Goal: Complete application form

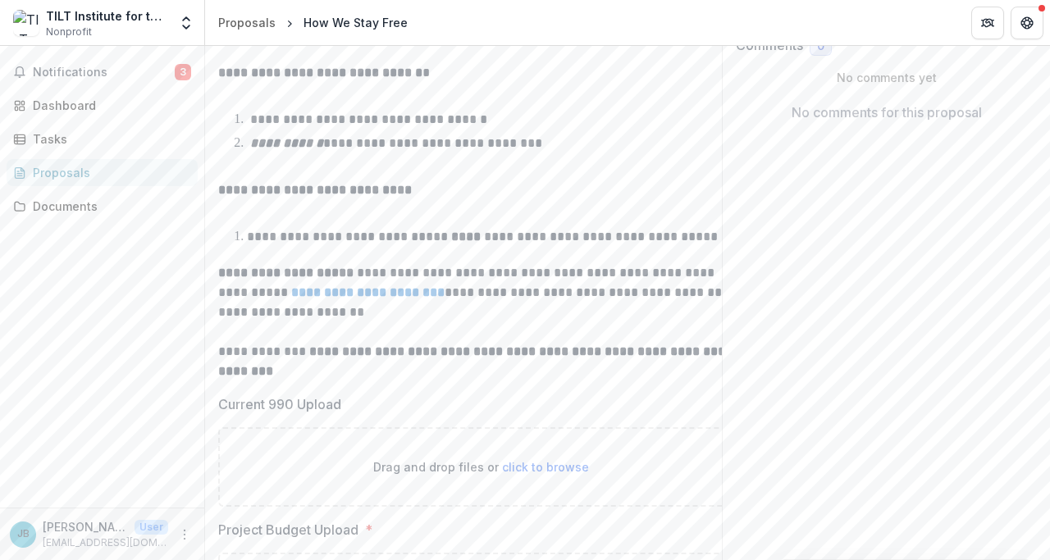
scroll to position [474, 0]
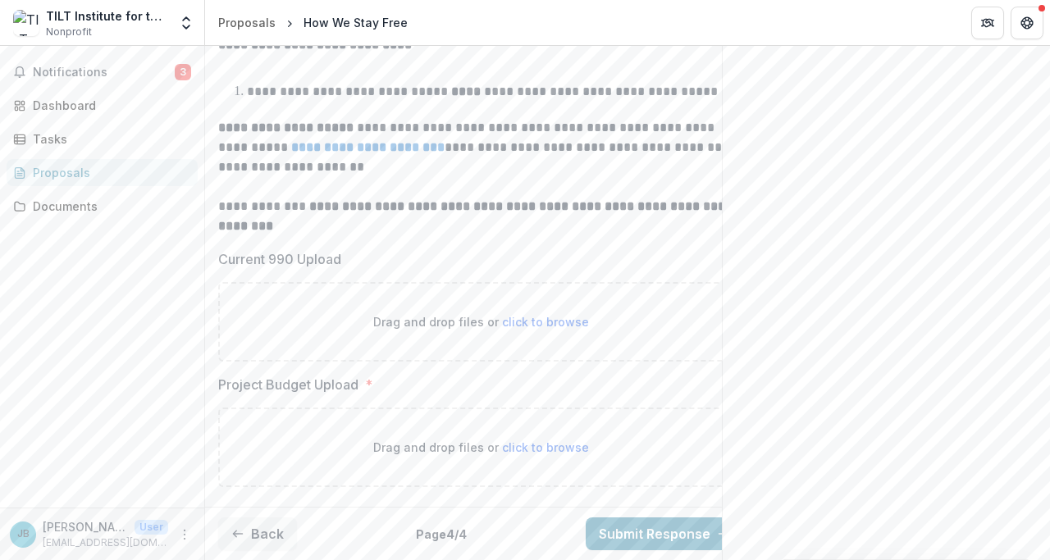
click at [533, 315] on span "click to browse" at bounding box center [545, 322] width 87 height 14
type input "**********"
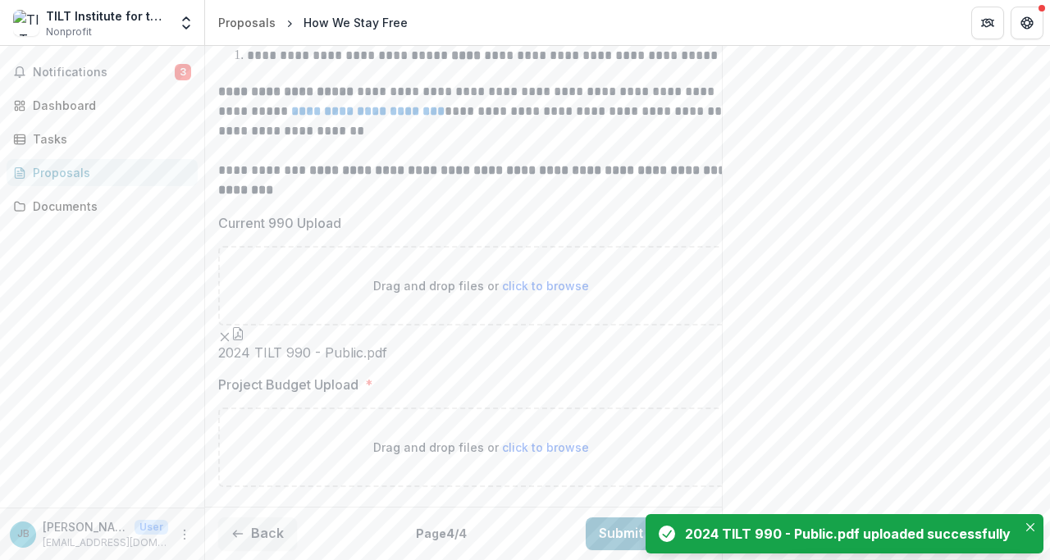
scroll to position [609, 0]
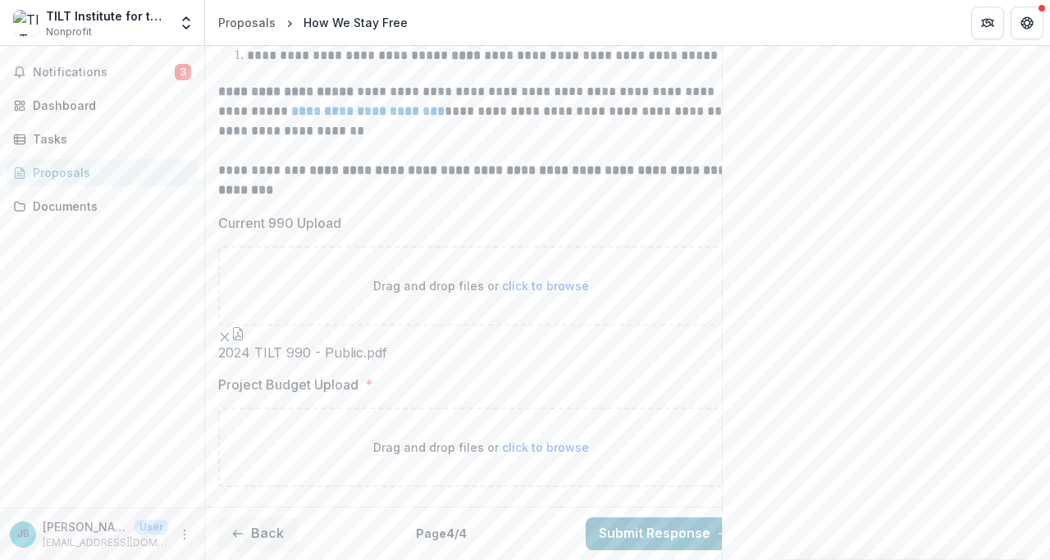
click at [546, 441] on span "click to browse" at bounding box center [545, 448] width 87 height 14
type input "**********"
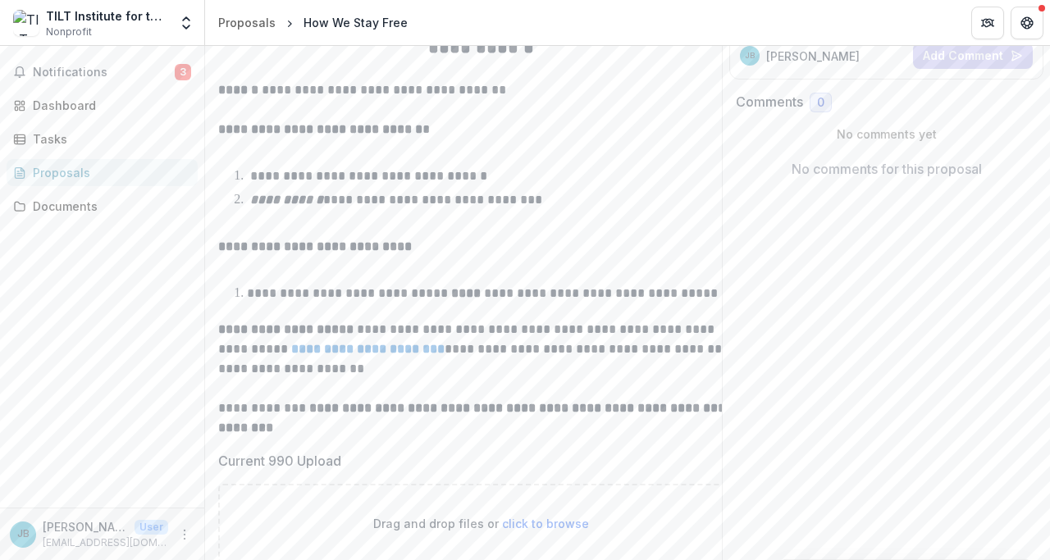
scroll to position [743, 0]
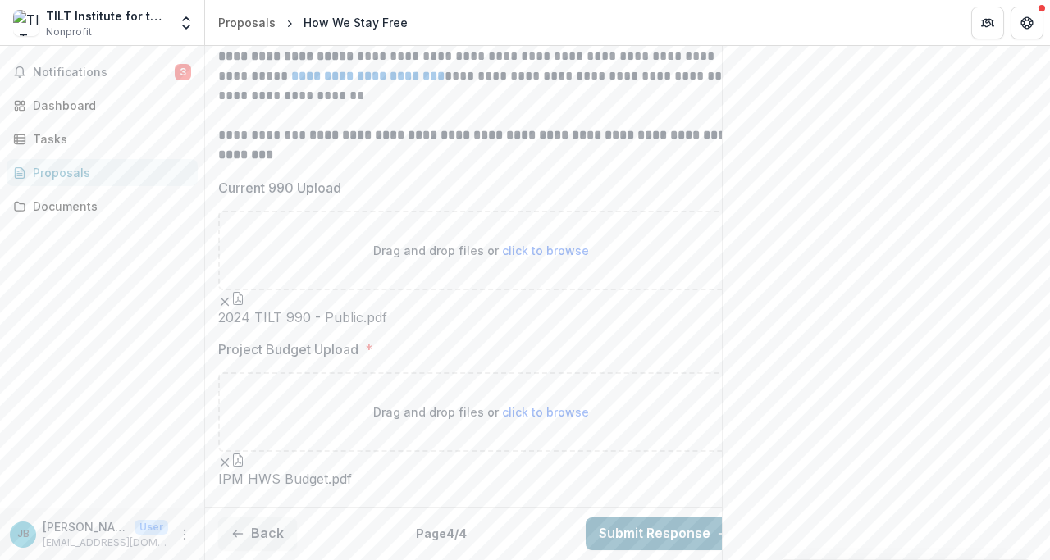
click at [671, 518] on button "Submit Response" at bounding box center [665, 534] width 158 height 33
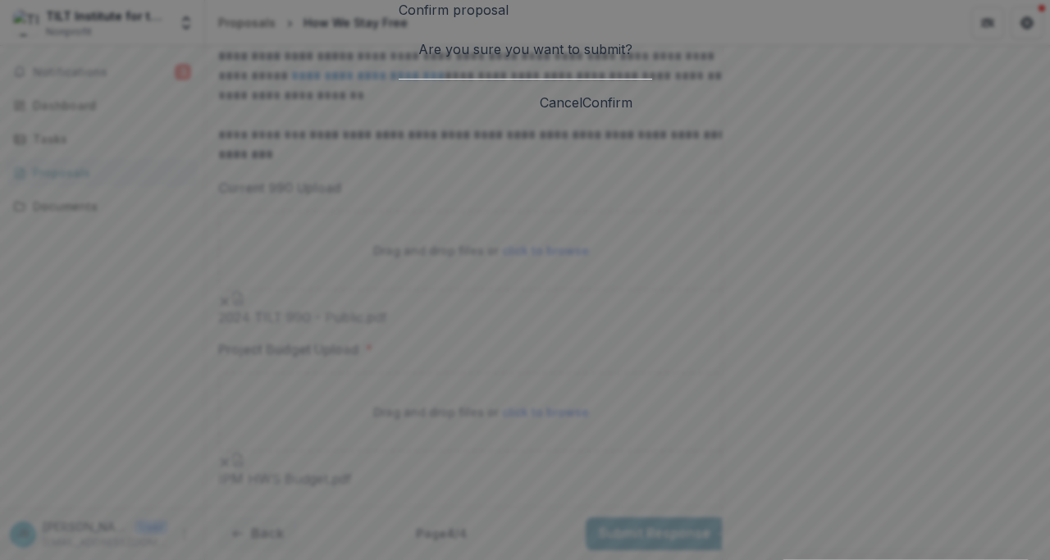
click at [633, 112] on button "Confirm" at bounding box center [607, 103] width 50 height 20
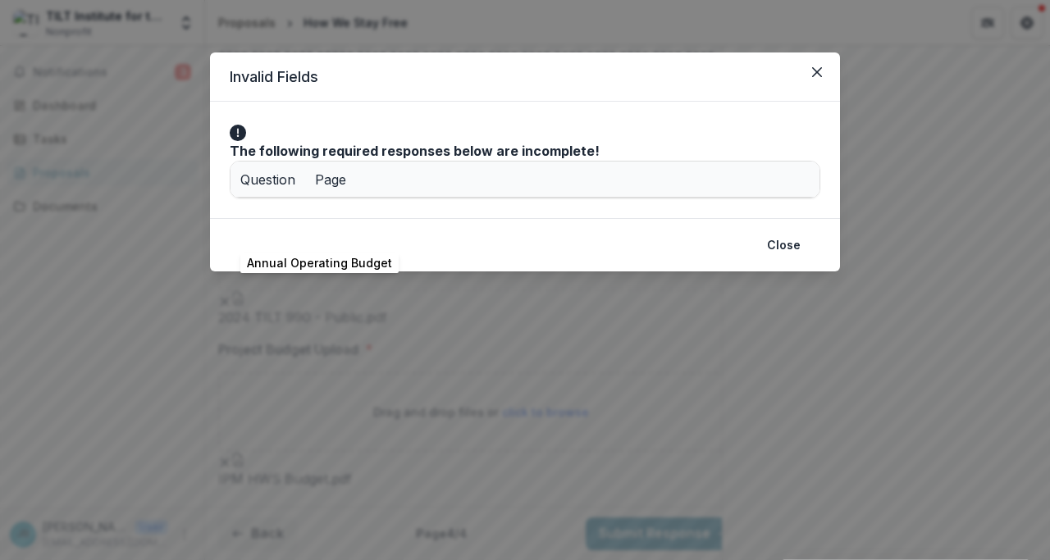
click at [387, 233] on div "Annual Operating Budget" at bounding box center [435, 215] width 391 height 35
click at [820, 75] on icon "Close" at bounding box center [817, 72] width 10 height 10
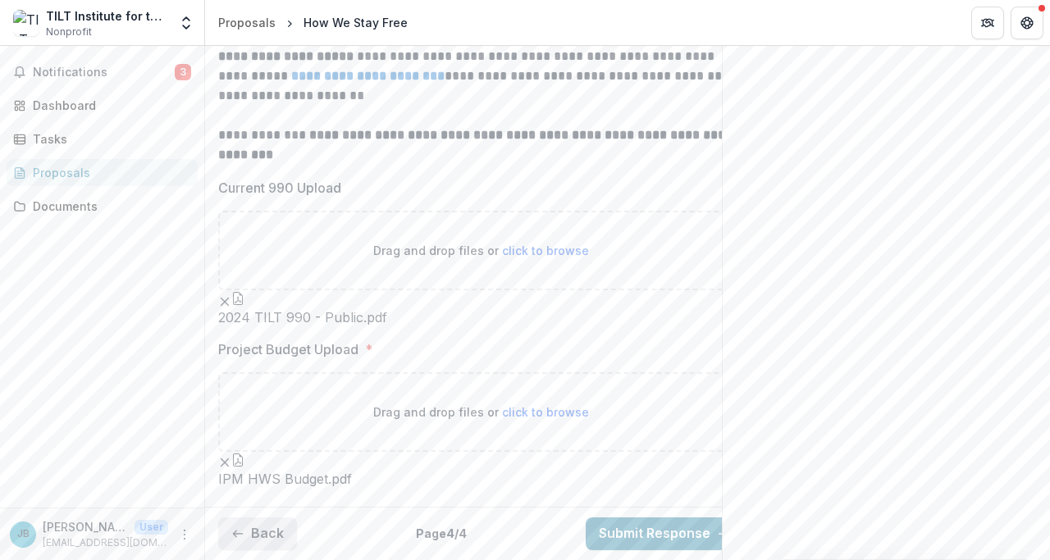
click at [249, 523] on button "Back" at bounding box center [257, 534] width 79 height 33
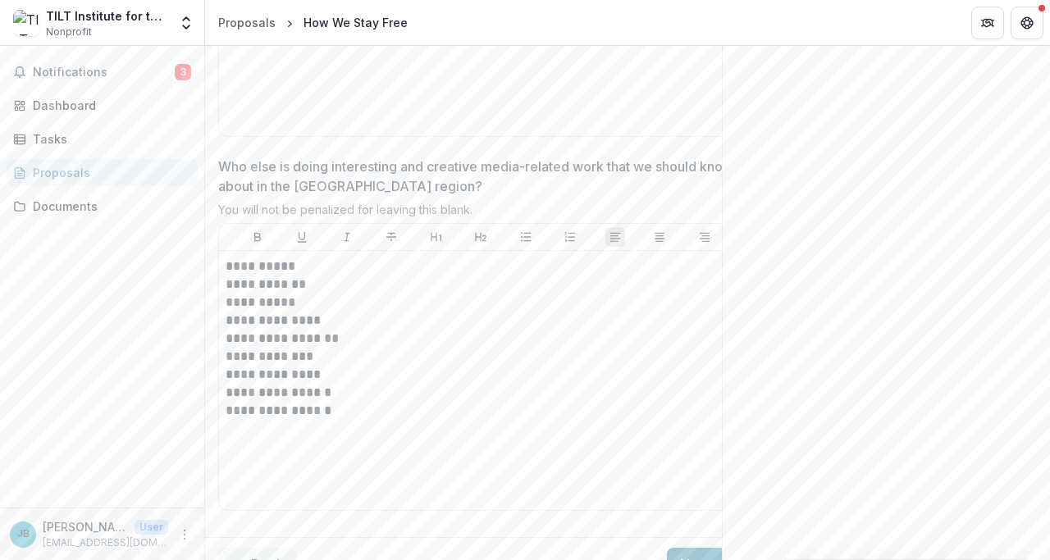
scroll to position [6987, 0]
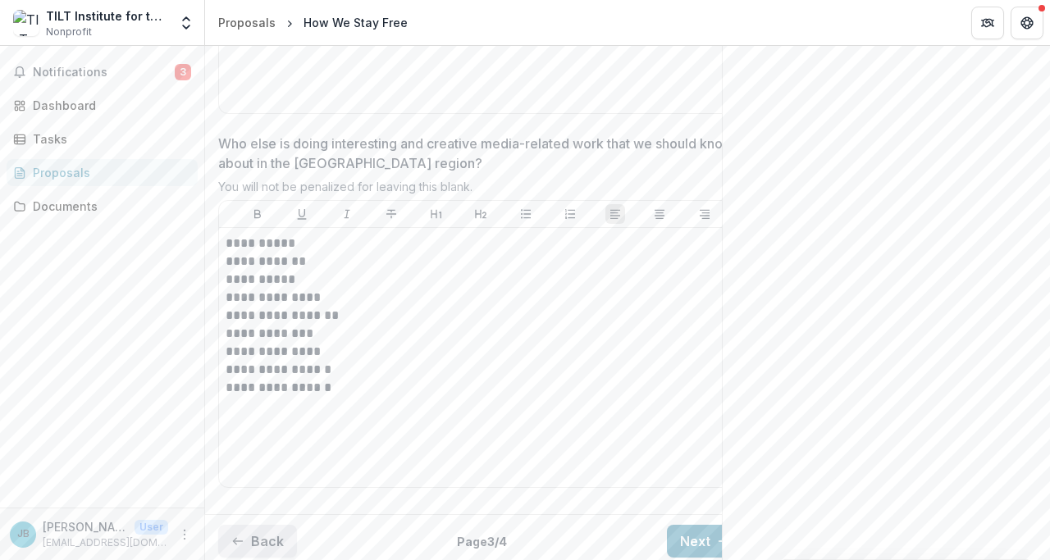
click at [258, 525] on button "Back" at bounding box center [257, 541] width 79 height 33
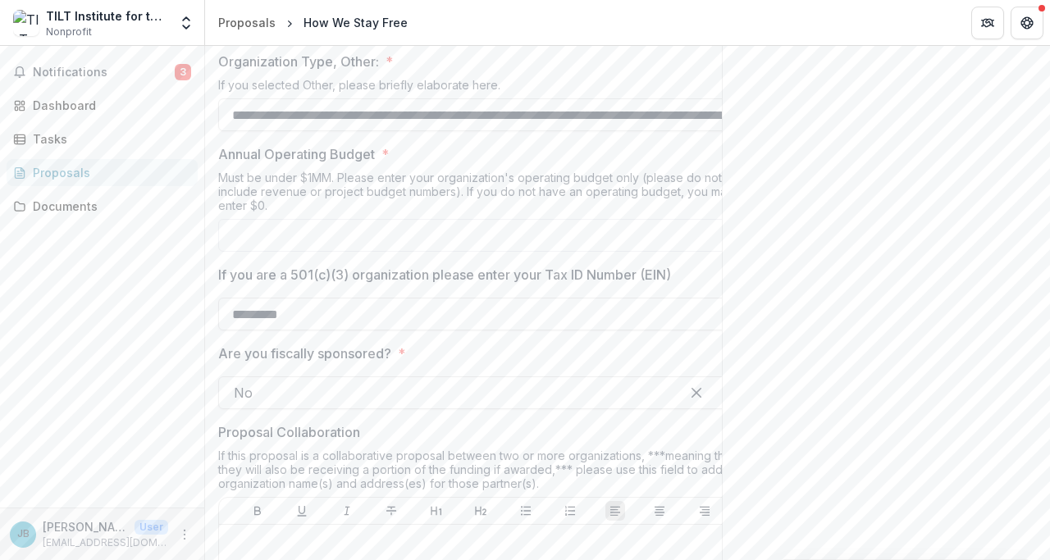
scroll to position [1124, 0]
click at [377, 236] on input "Annual Operating Budget *" at bounding box center [480, 238] width 525 height 33
type input "******"
click at [376, 308] on input "*********" at bounding box center [480, 317] width 525 height 33
click at [313, 242] on input "******" at bounding box center [480, 238] width 525 height 33
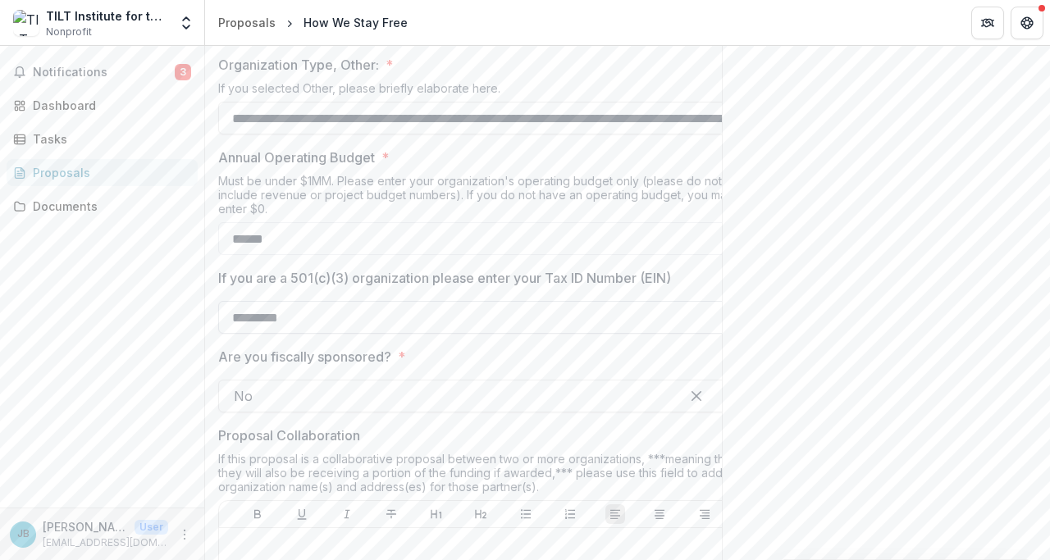
click at [404, 323] on input "*********" at bounding box center [480, 317] width 525 height 33
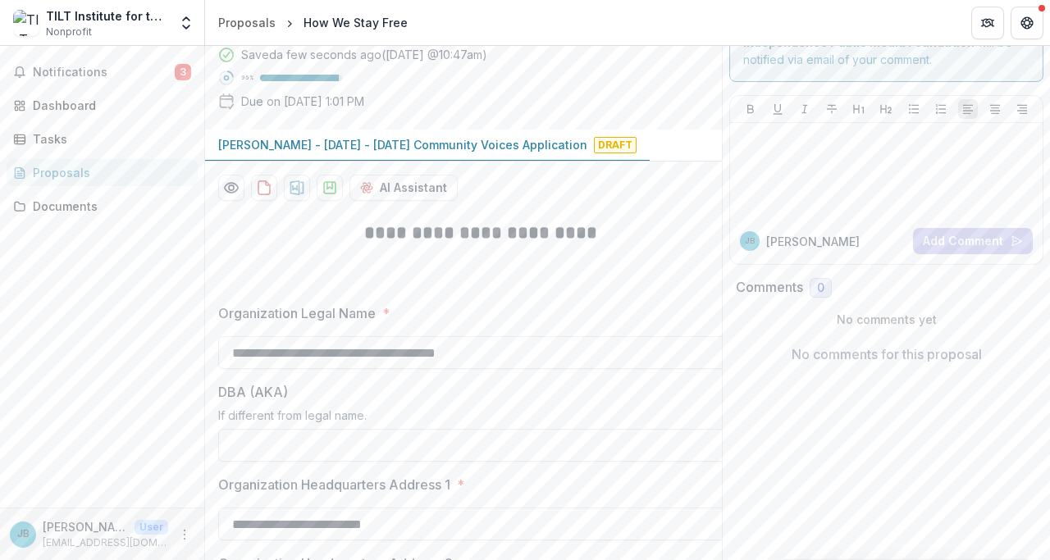
scroll to position [87, 0]
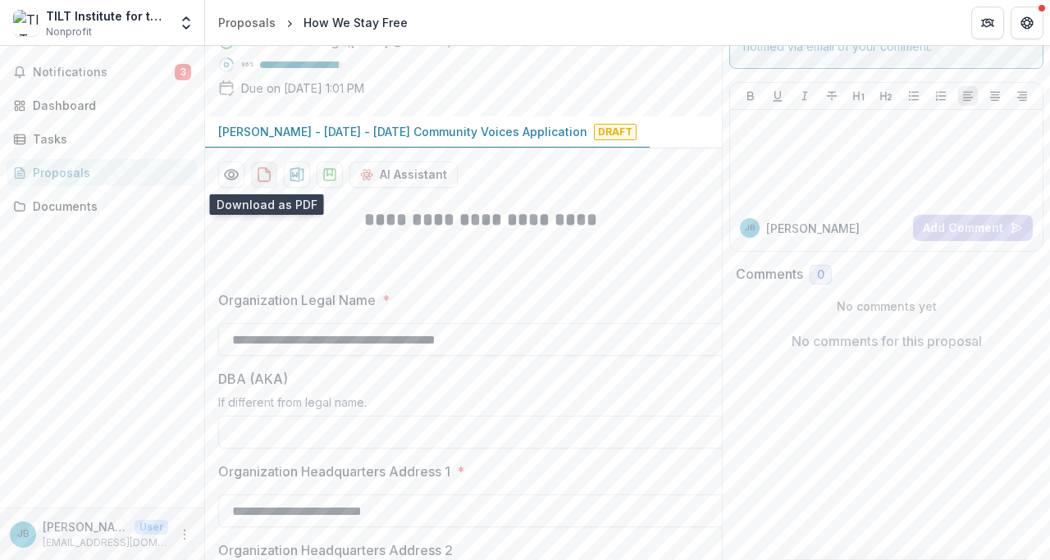
click at [265, 179] on icon "download-proposal" at bounding box center [264, 175] width 16 height 16
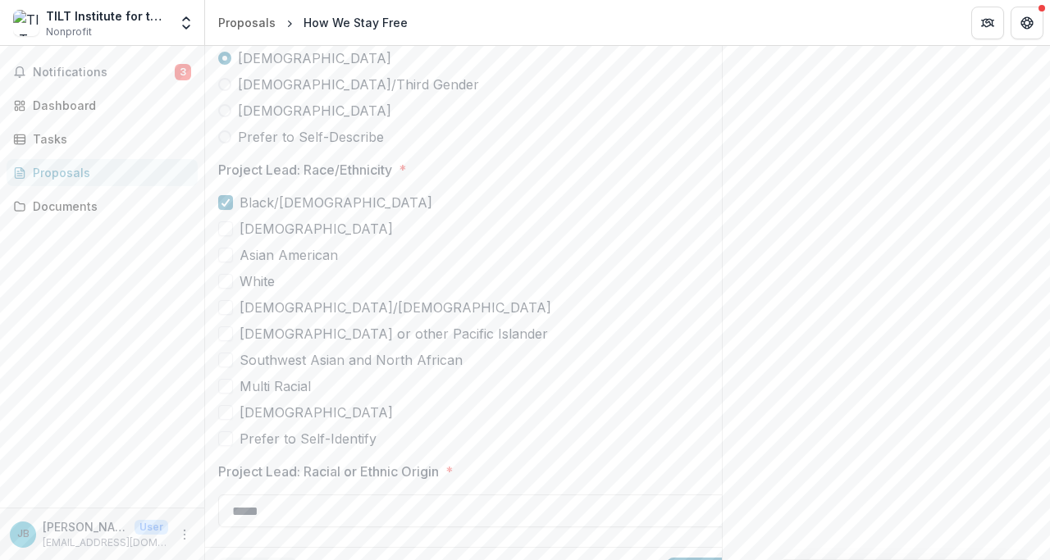
scroll to position [4543, 0]
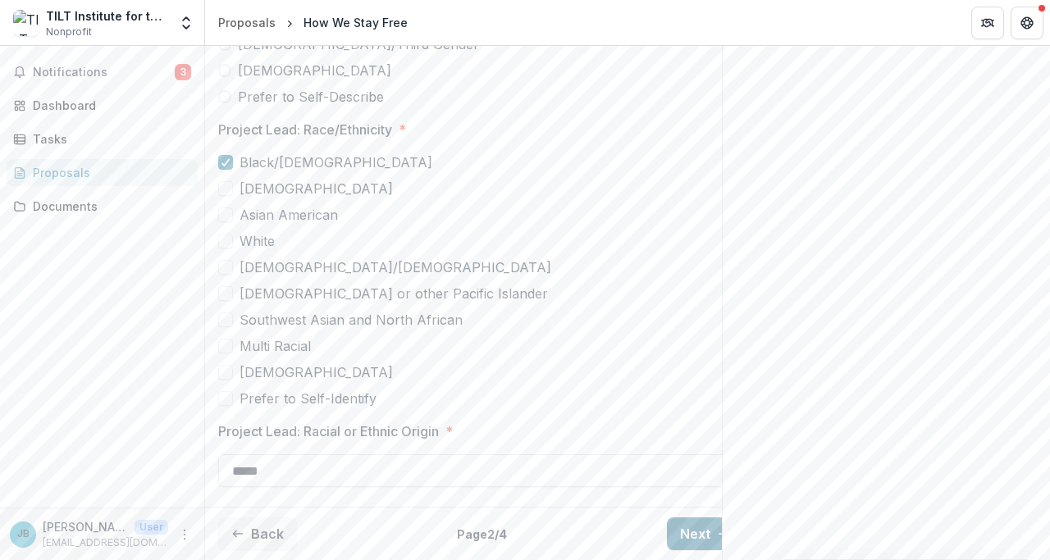
click at [693, 523] on button "Next" at bounding box center [705, 534] width 76 height 33
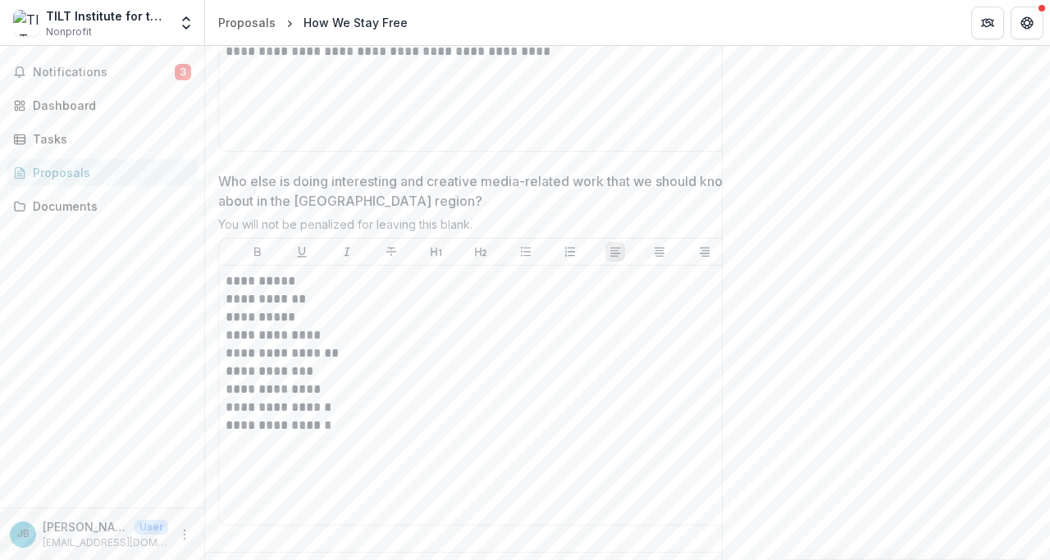
scroll to position [6987, 0]
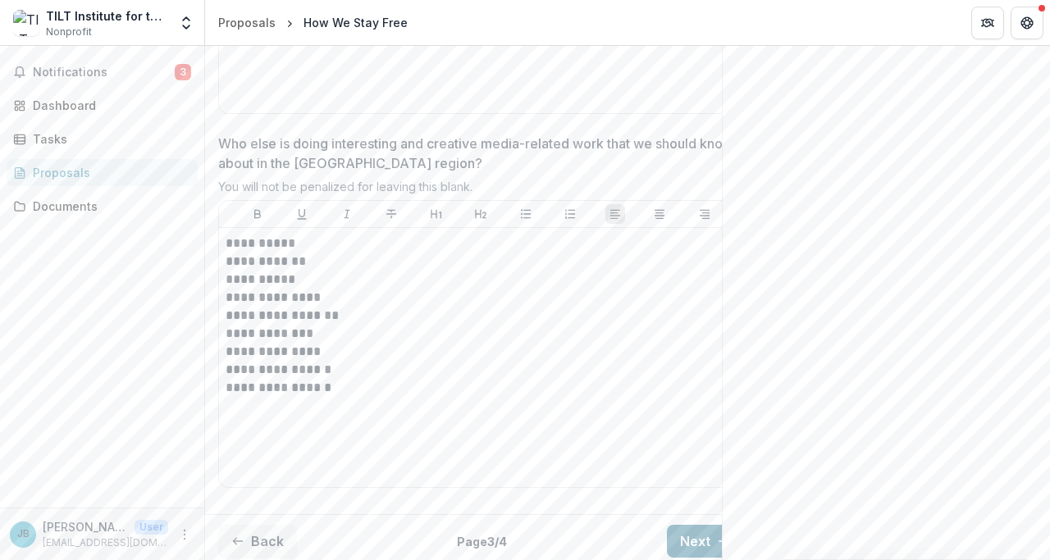
click at [686, 525] on button "Next" at bounding box center [705, 541] width 76 height 33
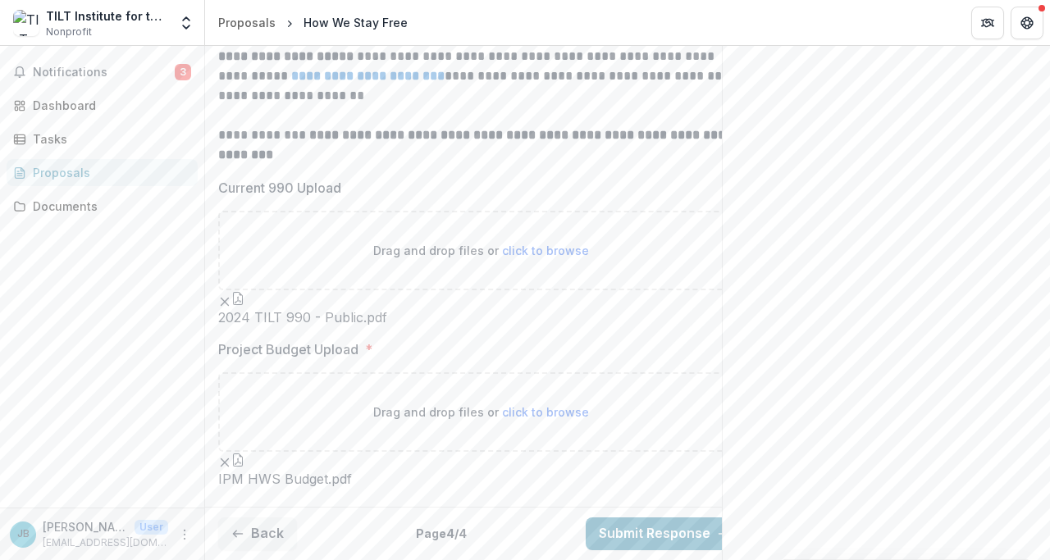
scroll to position [743, 0]
click at [633, 519] on button "Submit Response" at bounding box center [665, 534] width 158 height 33
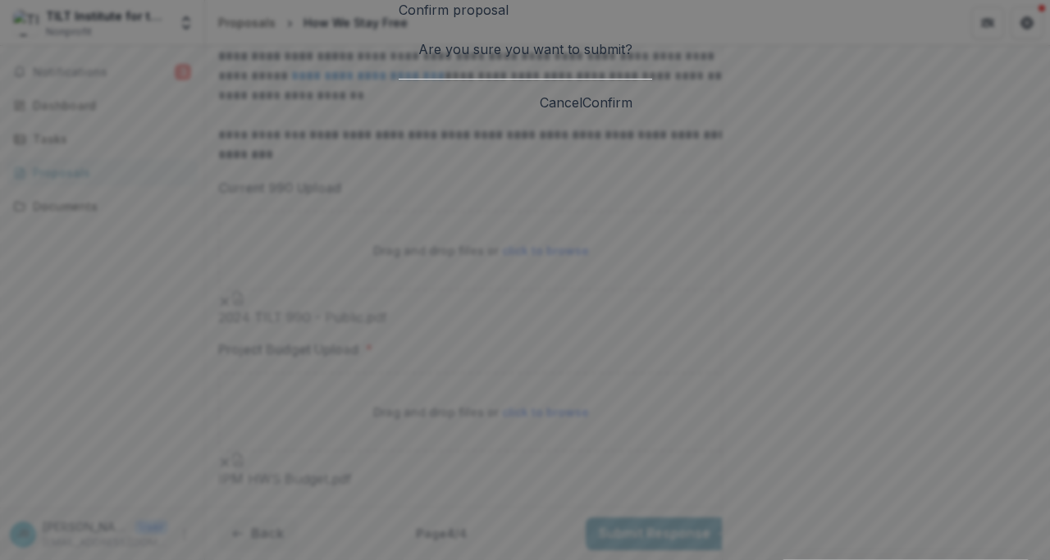
click at [633, 112] on button "Confirm" at bounding box center [607, 103] width 50 height 20
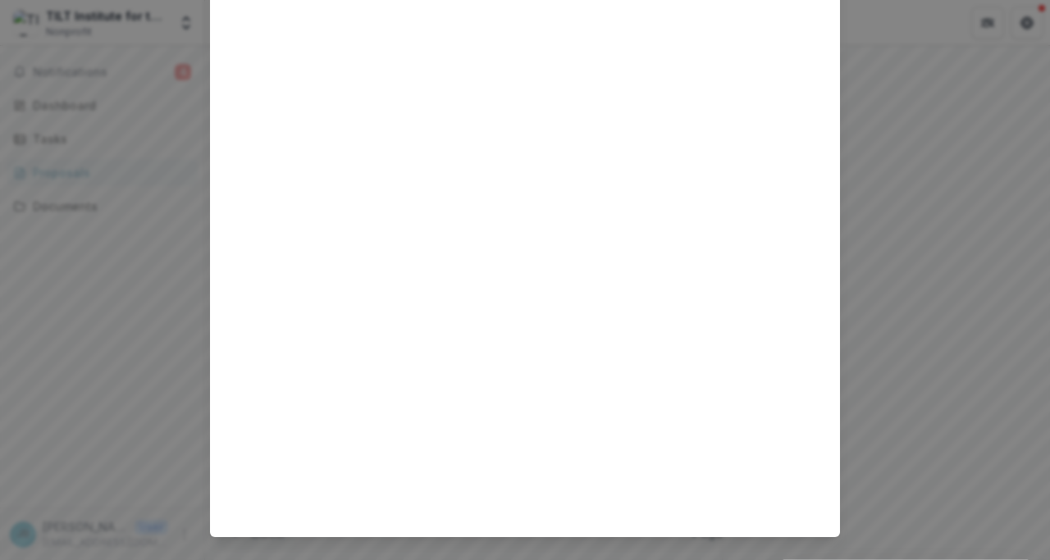
scroll to position [0, 0]
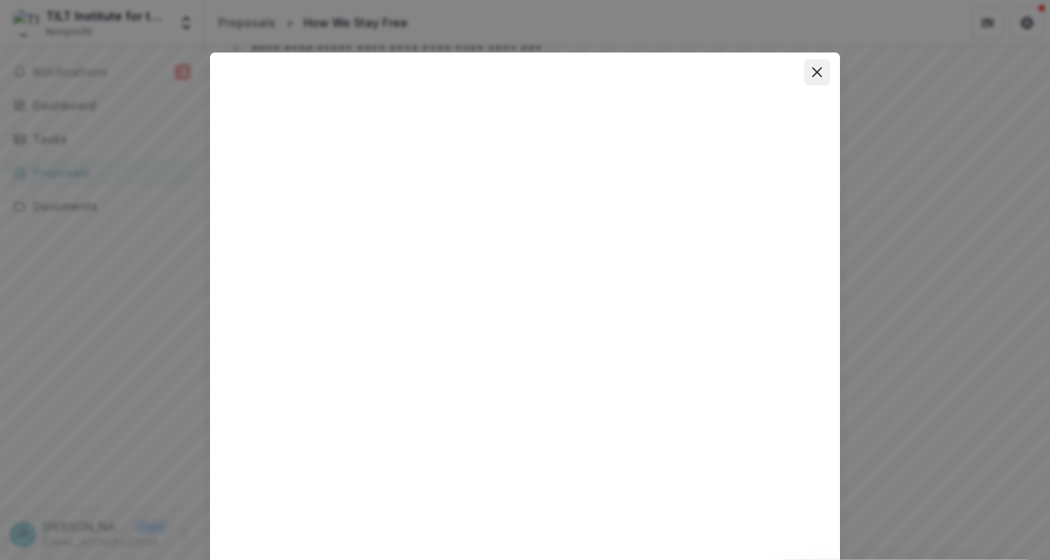
click at [812, 72] on icon "Close" at bounding box center [817, 72] width 10 height 10
